Goal: Task Accomplishment & Management: Manage account settings

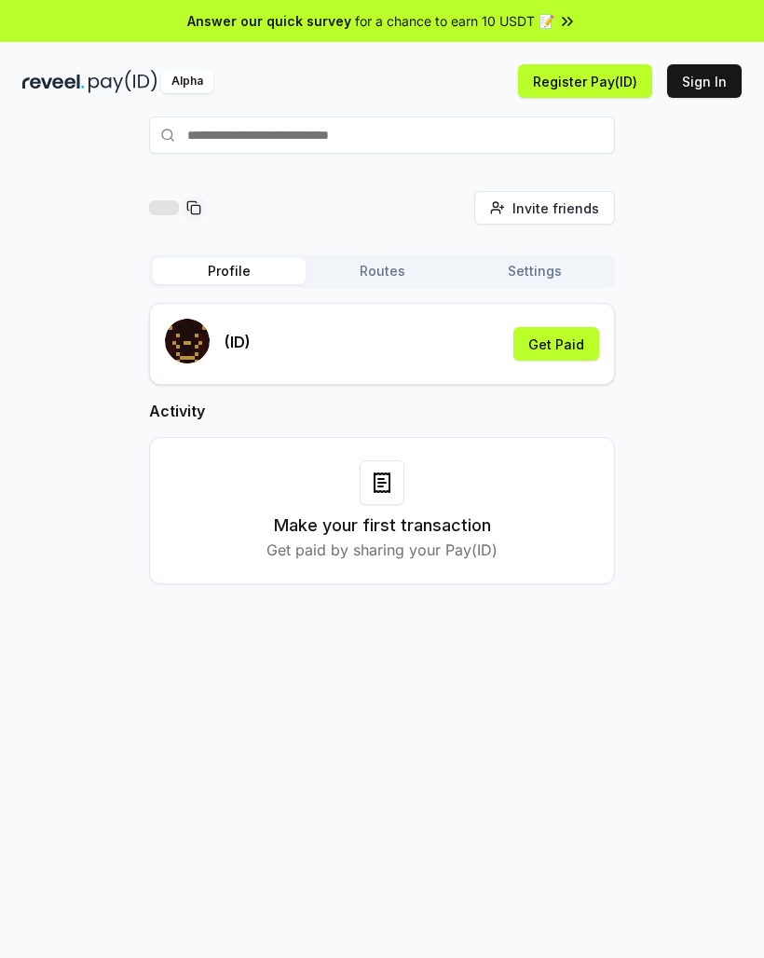
click at [553, 347] on button "Get Paid" at bounding box center [557, 344] width 86 height 34
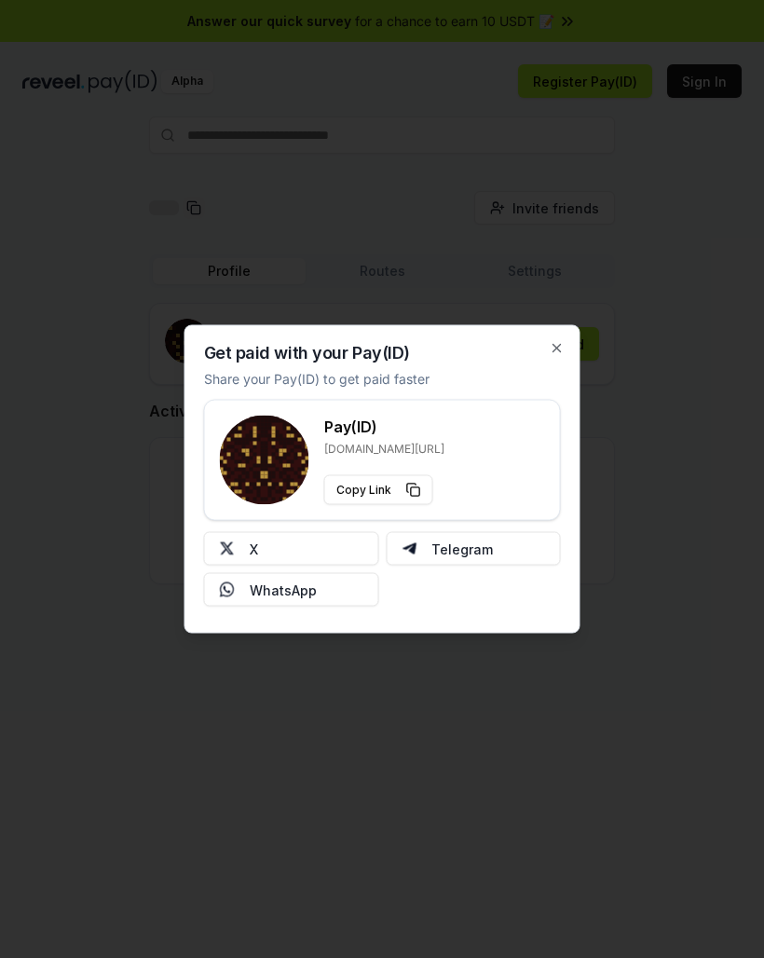
click at [233, 542] on img at bounding box center [227, 549] width 15 height 15
click at [241, 549] on button "X" at bounding box center [291, 549] width 175 height 34
click at [562, 349] on icon "button" at bounding box center [557, 348] width 15 height 15
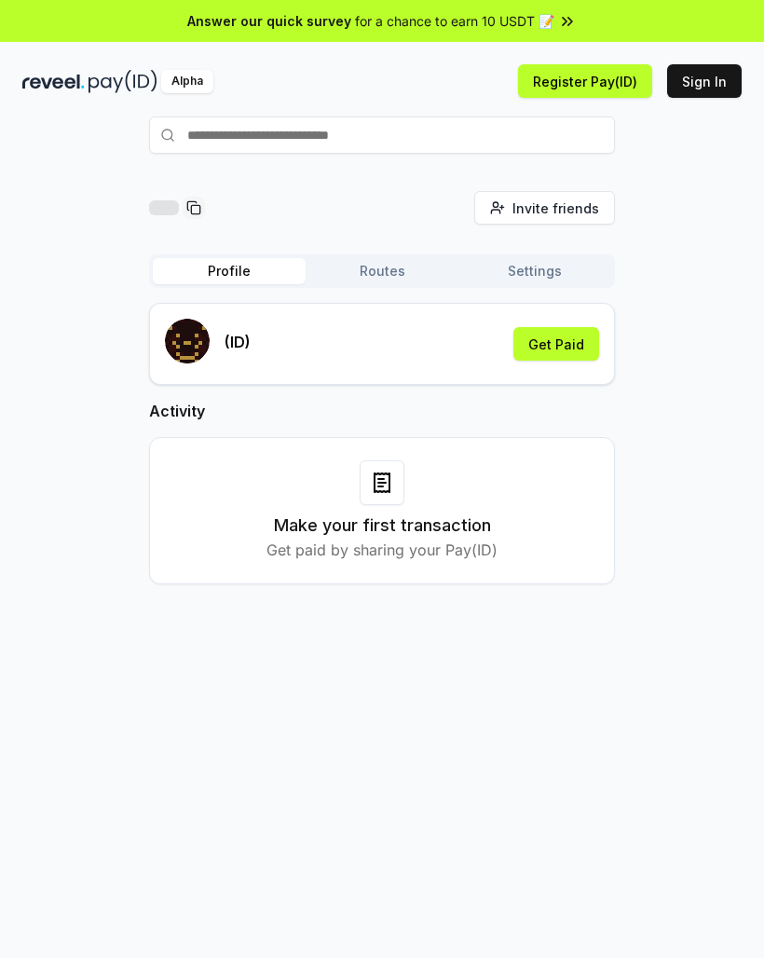
click at [580, 355] on button "Get Paid" at bounding box center [557, 344] width 86 height 34
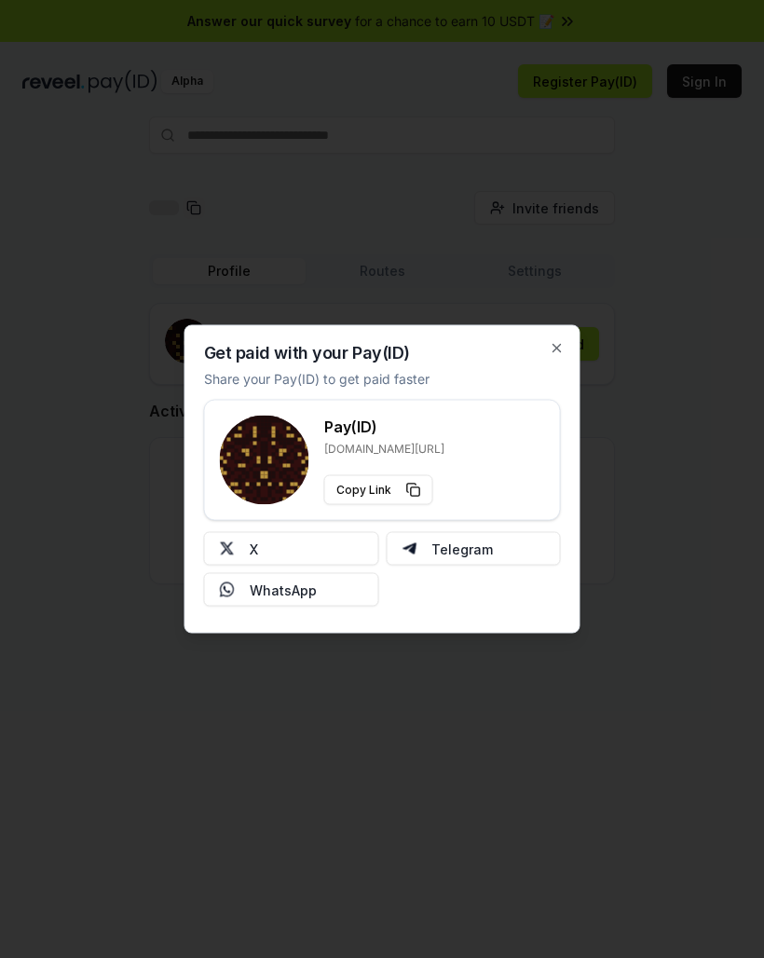
click at [234, 547] on img at bounding box center [227, 549] width 15 height 15
click at [549, 354] on div "Get paid with your Pay(ID) Share your Pay(ID) to get paid faster Pay(ID) [DOMAI…" at bounding box center [383, 479] width 396 height 309
click at [557, 346] on icon "button" at bounding box center [557, 348] width 15 height 15
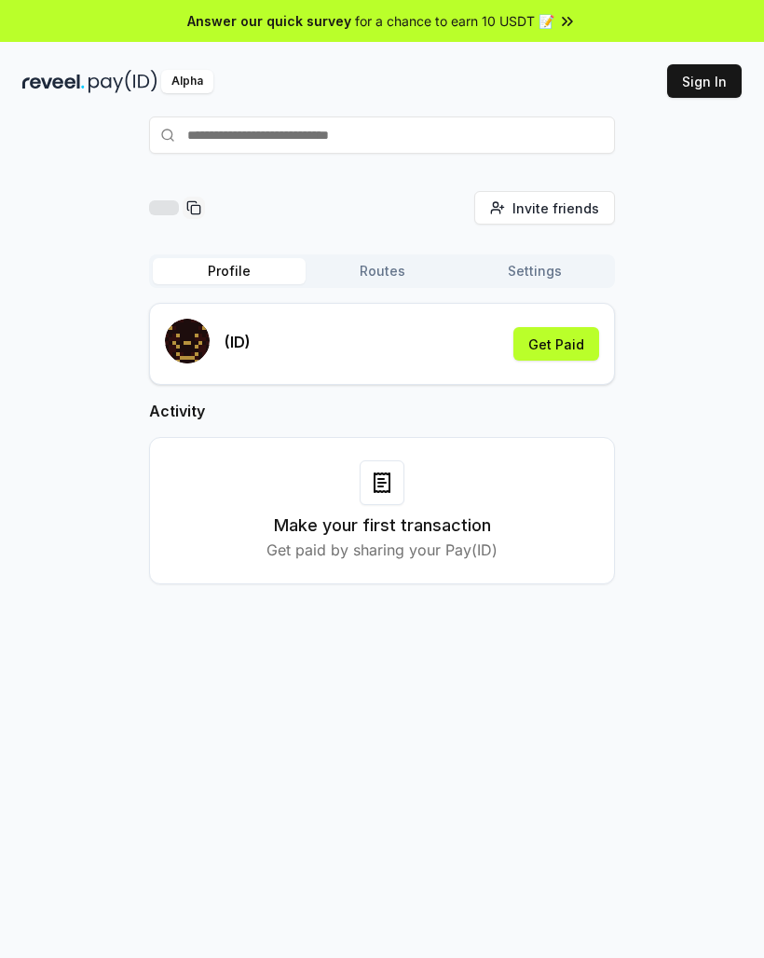
click at [581, 332] on button "Get Paid" at bounding box center [557, 344] width 86 height 34
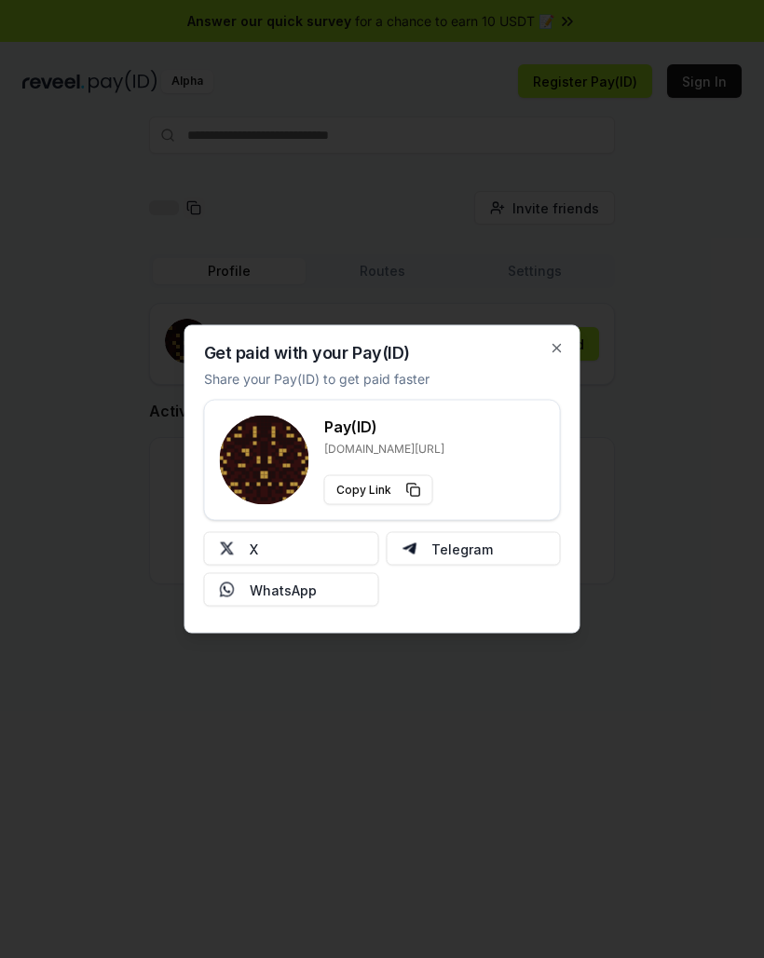
click at [248, 549] on button "X" at bounding box center [291, 549] width 175 height 34
click at [564, 336] on div "Get paid with your Pay(ID) Share your Pay(ID) to get paid faster Pay(ID) [DOMAI…" at bounding box center [383, 479] width 396 height 309
click at [563, 346] on icon "button" at bounding box center [557, 348] width 15 height 15
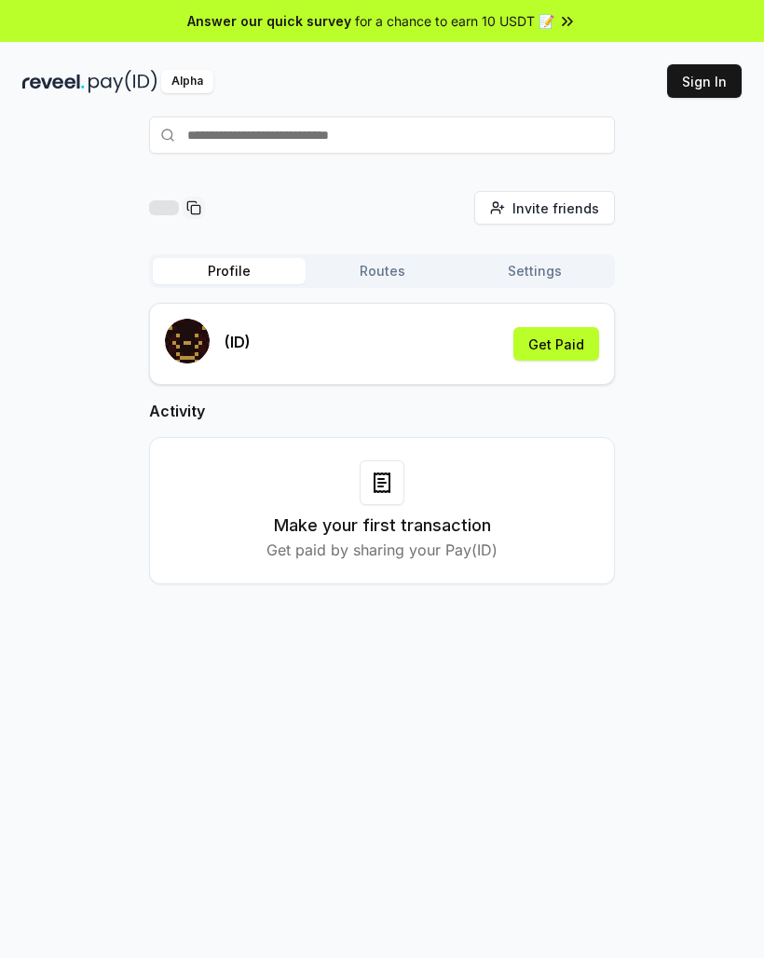
click at [574, 341] on button "Get Paid" at bounding box center [557, 344] width 86 height 34
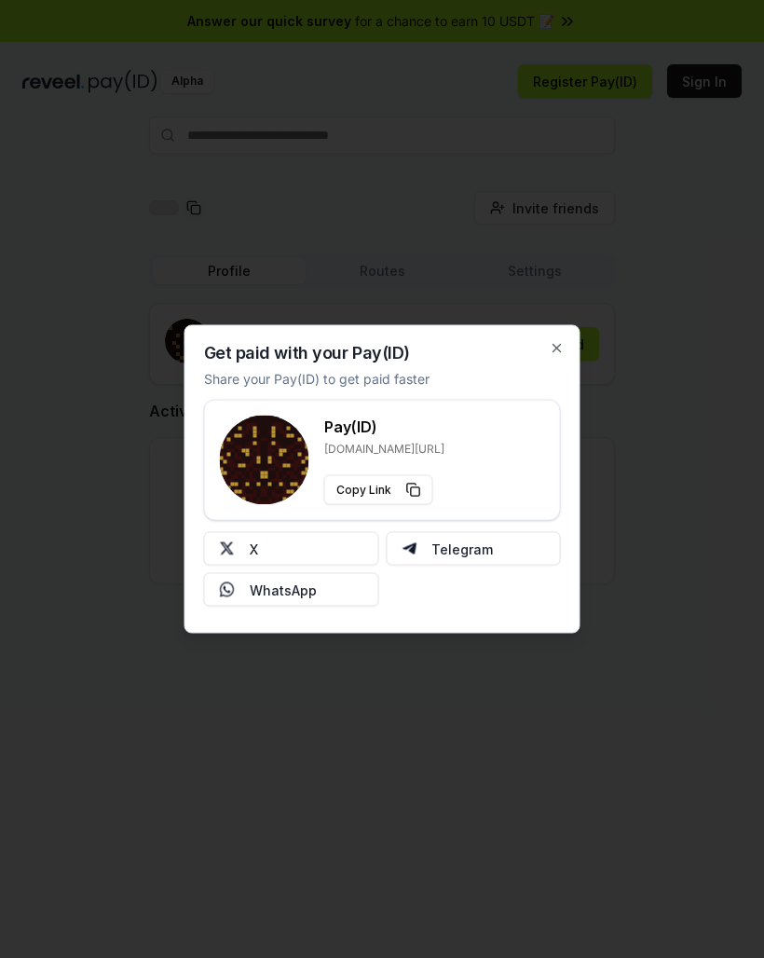
click at [340, 542] on button "X" at bounding box center [291, 549] width 175 height 34
click at [353, 535] on button "X" at bounding box center [291, 549] width 175 height 34
click at [294, 538] on button "X" at bounding box center [291, 549] width 175 height 34
click at [550, 355] on icon "button" at bounding box center [557, 348] width 15 height 15
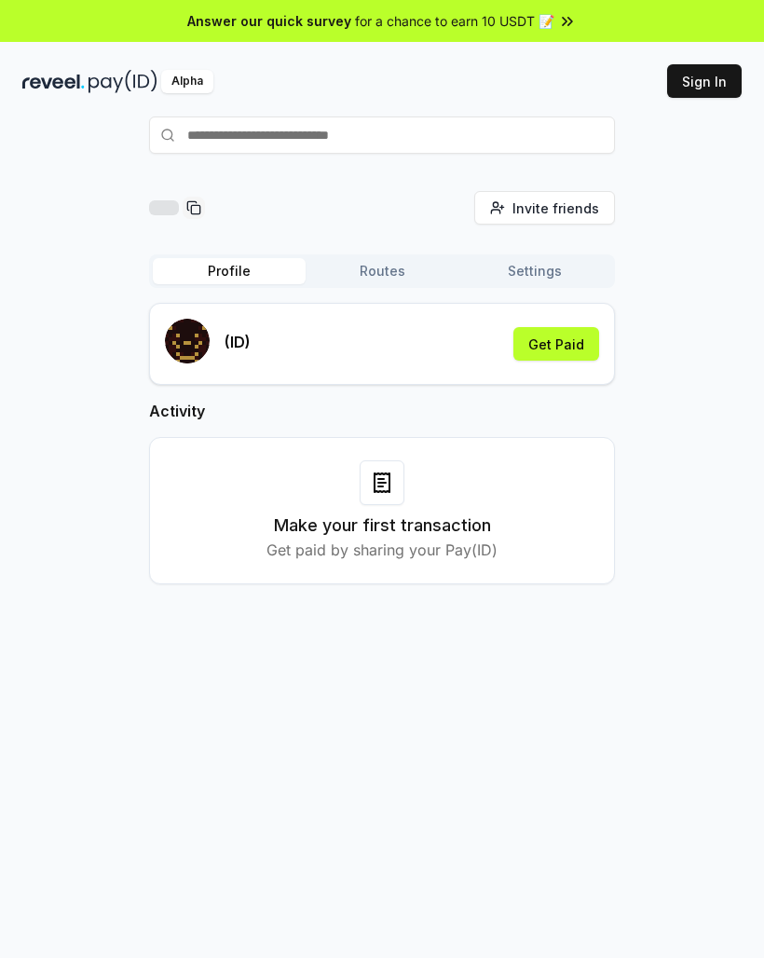
click at [583, 346] on button "Get Paid" at bounding box center [557, 344] width 86 height 34
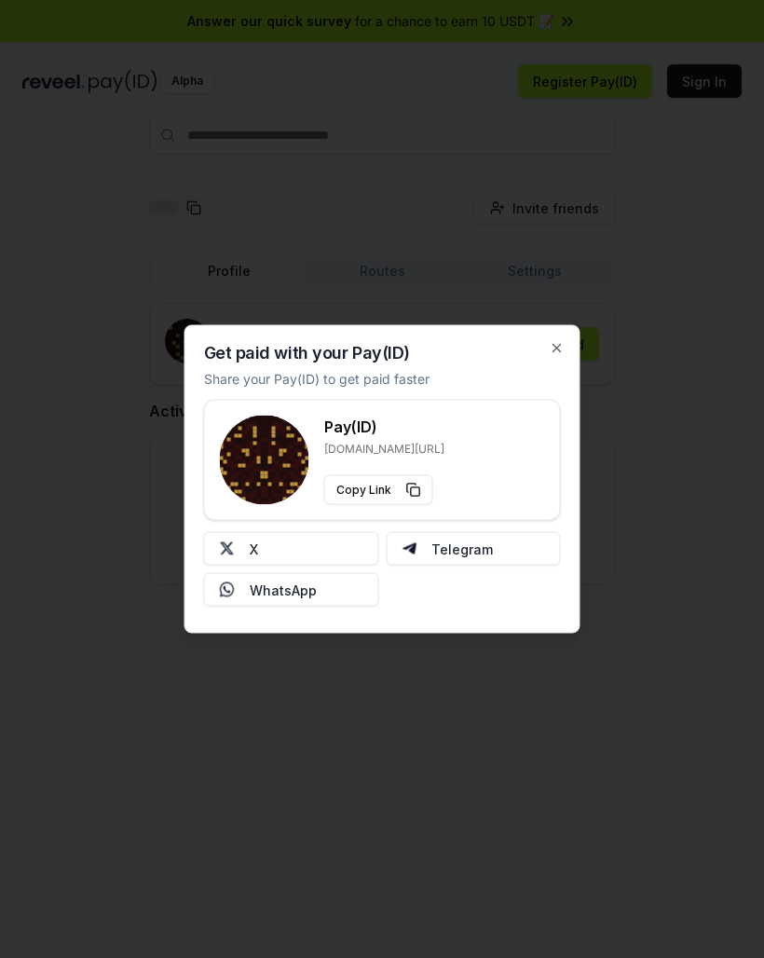
click at [300, 555] on button "X" at bounding box center [291, 549] width 175 height 34
click at [556, 355] on icon "button" at bounding box center [557, 348] width 15 height 15
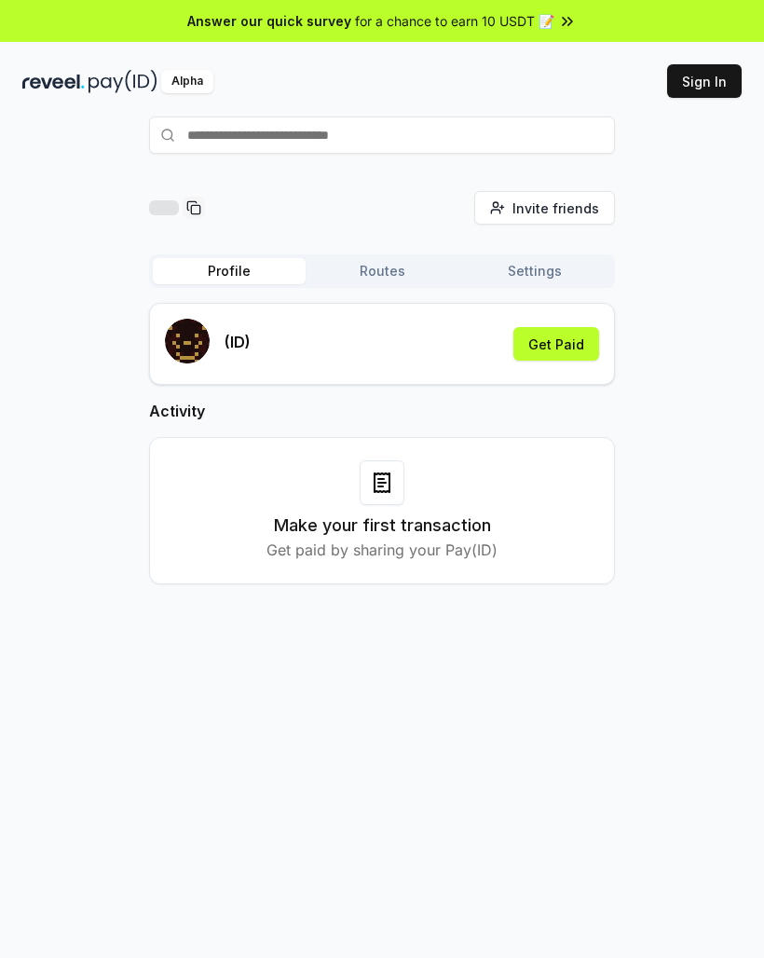
click at [581, 345] on button "Get Paid" at bounding box center [557, 344] width 86 height 34
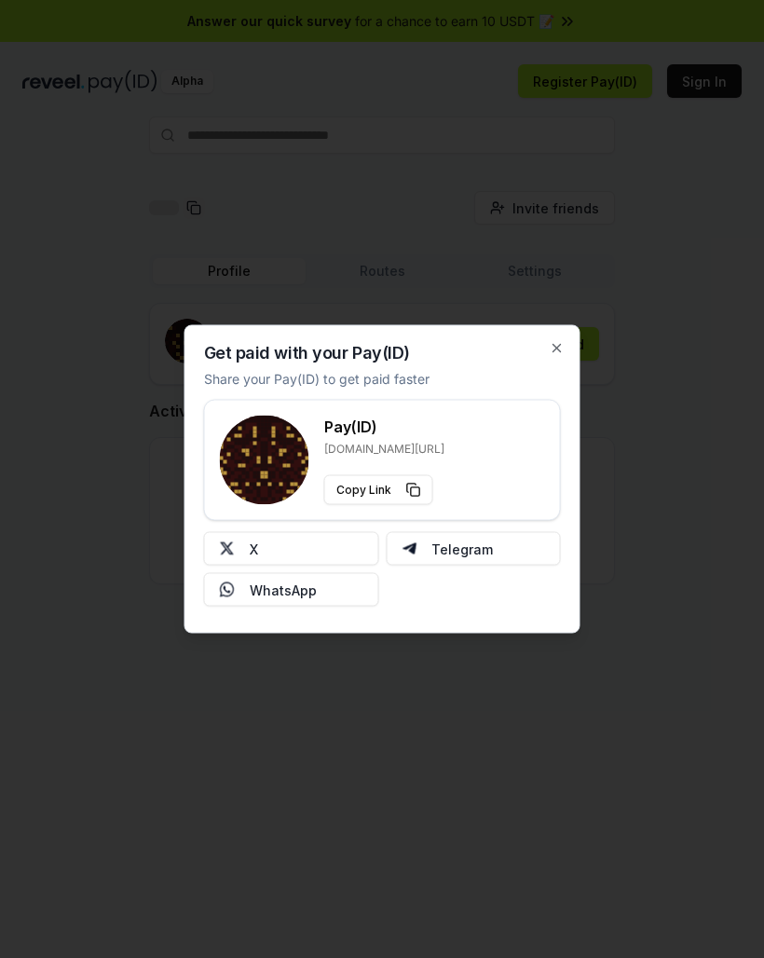
click at [233, 543] on img at bounding box center [227, 549] width 15 height 15
click at [554, 349] on icon "button" at bounding box center [557, 348] width 15 height 15
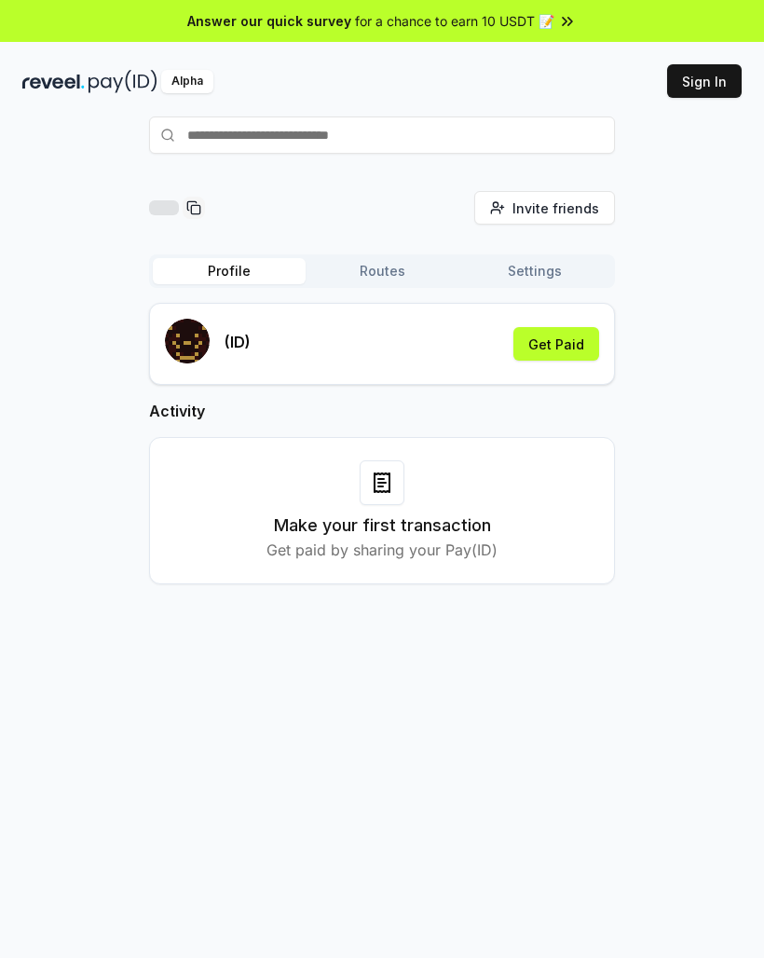
click at [573, 350] on button "Get Paid" at bounding box center [557, 344] width 86 height 34
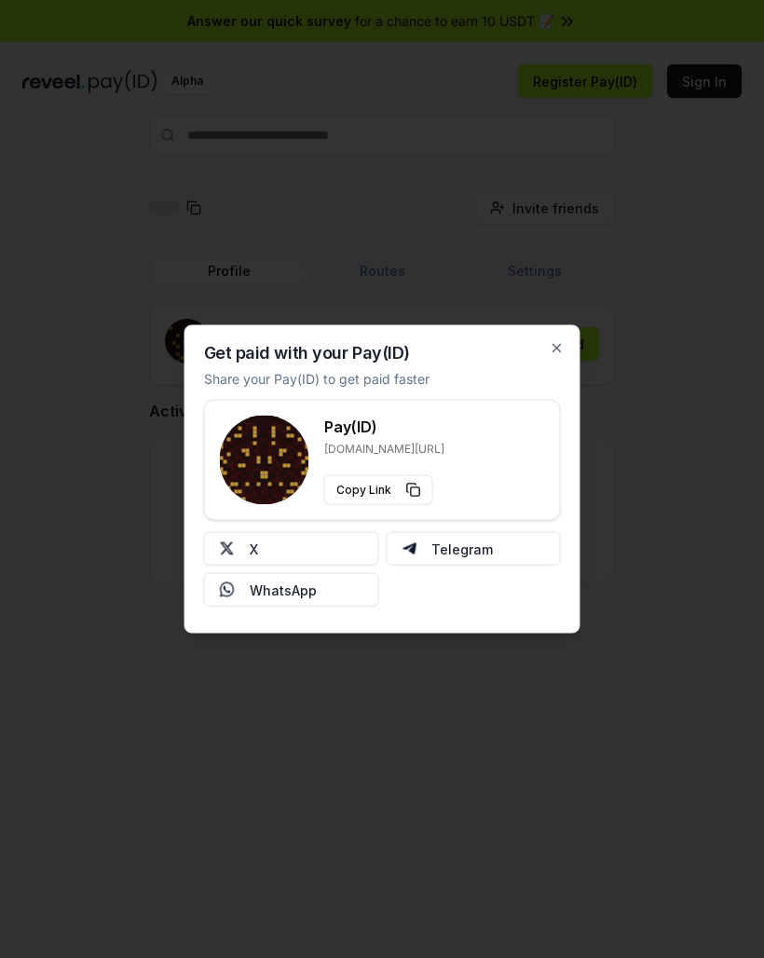
click at [250, 545] on button "X" at bounding box center [291, 549] width 175 height 34
click at [554, 350] on icon "button" at bounding box center [557, 348] width 15 height 15
